Goal: Information Seeking & Learning: Find specific page/section

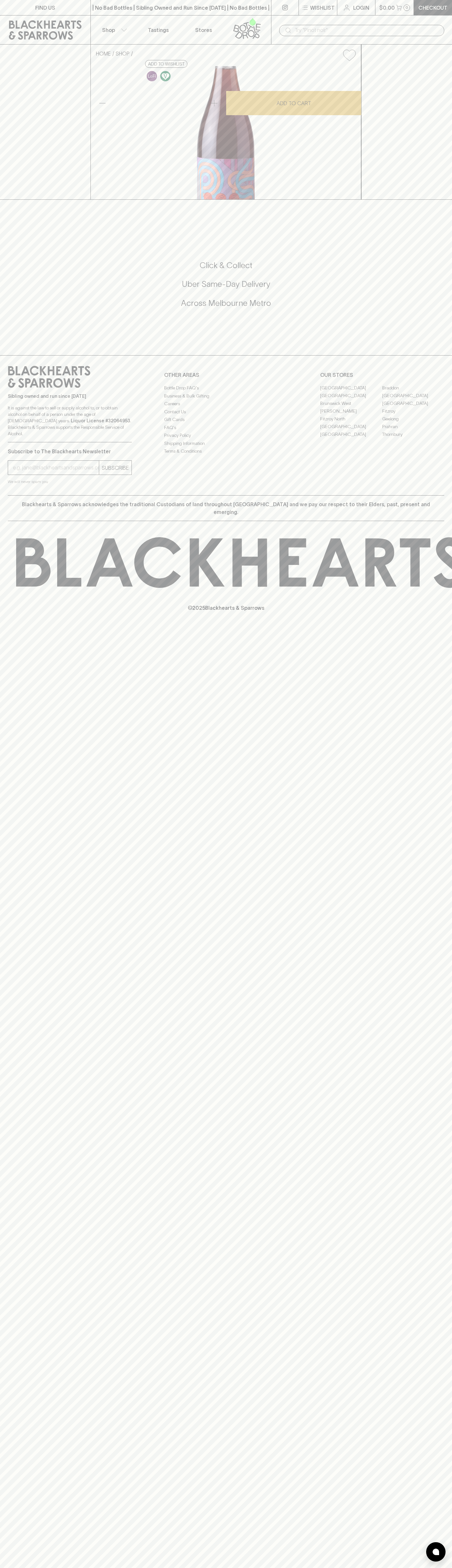
click at [413, 399] on link "[GEOGRAPHIC_DATA]" at bounding box center [413, 395] width 62 height 8
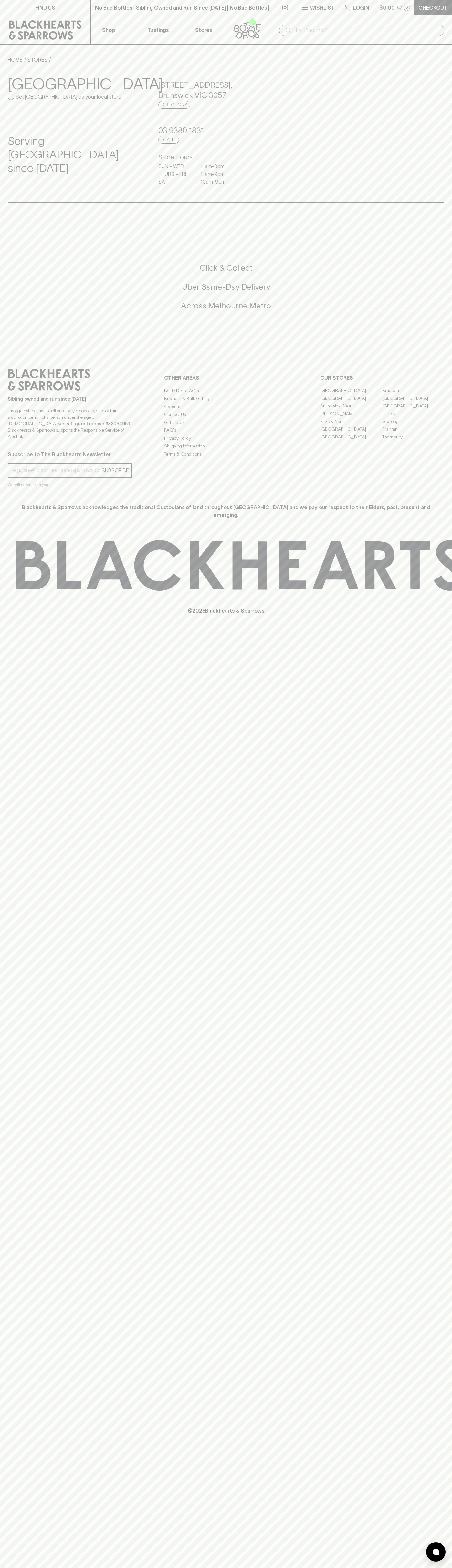
click at [143, 28] on link "Tastings" at bounding box center [158, 29] width 45 height 29
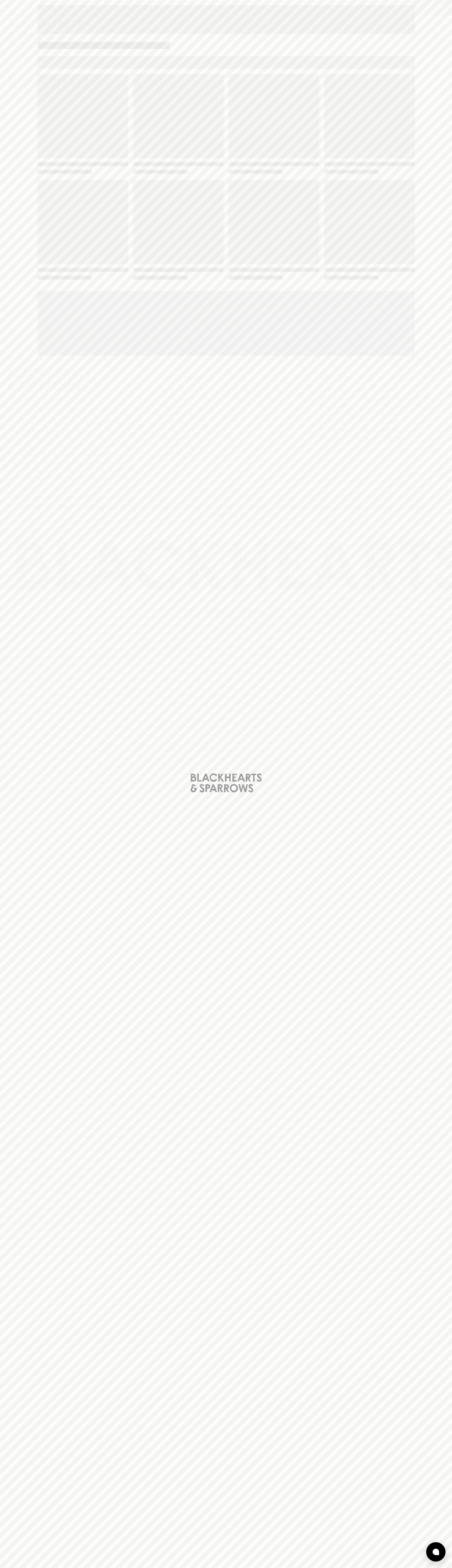
click at [320, 1567] on html "FIND US | No Bad Bottles | Sibling Owned and Run Since [DATE] | No Bad Bottles …" at bounding box center [226, 784] width 452 height 1568
click at [7, 1104] on div "Loading" at bounding box center [226, 784] width 452 height 1568
